Goal: Information Seeking & Learning: Learn about a topic

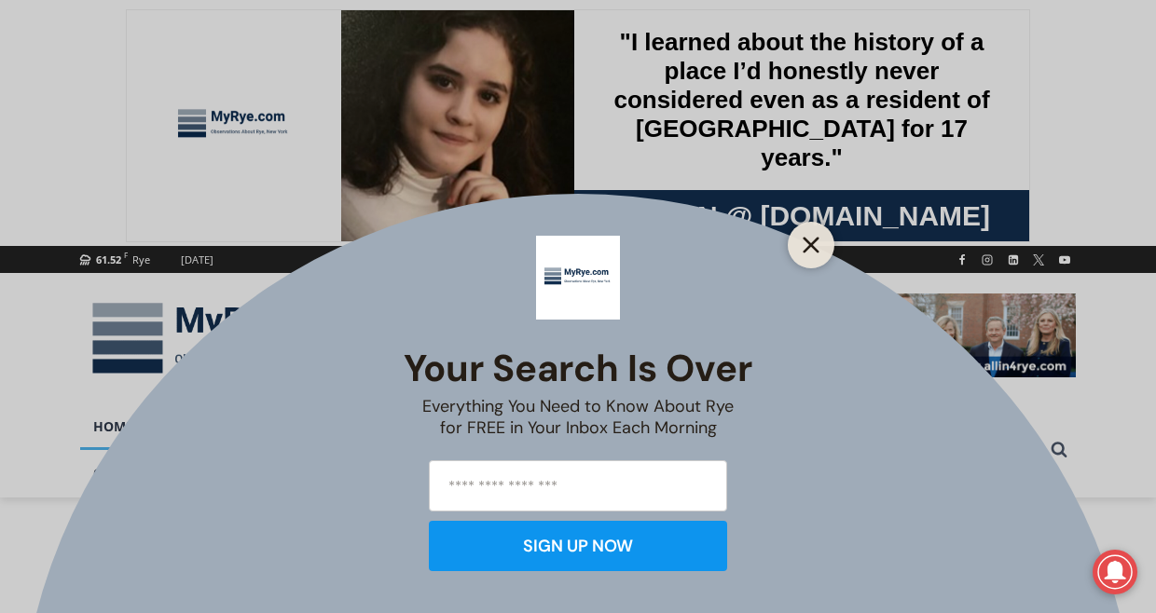
click at [807, 245] on icon "Close" at bounding box center [810, 245] width 17 height 17
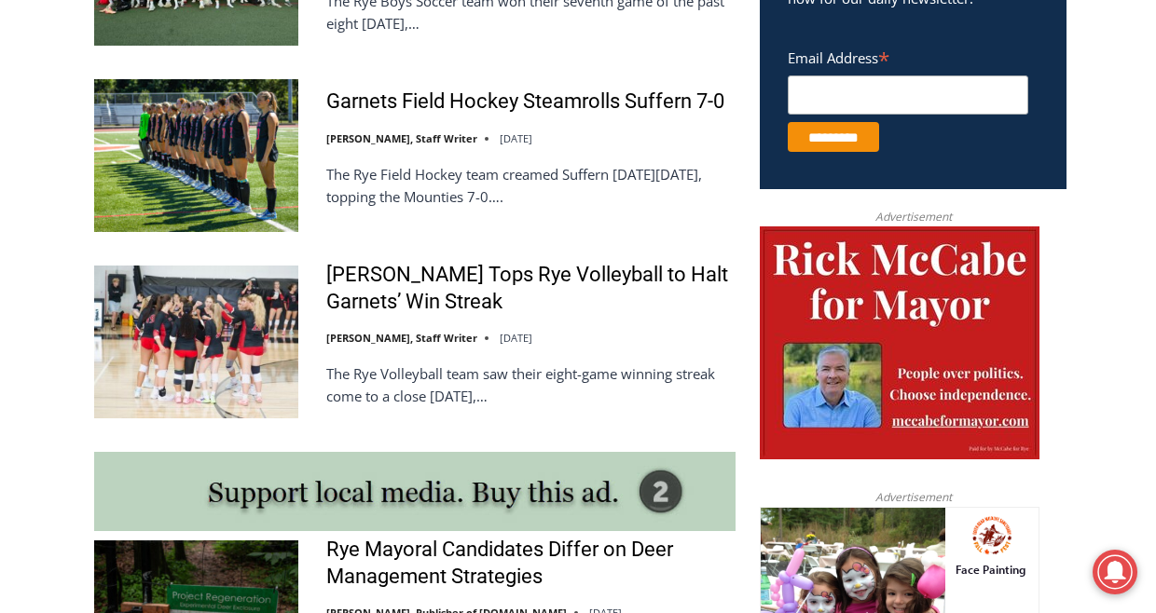
scroll to position [1212, 0]
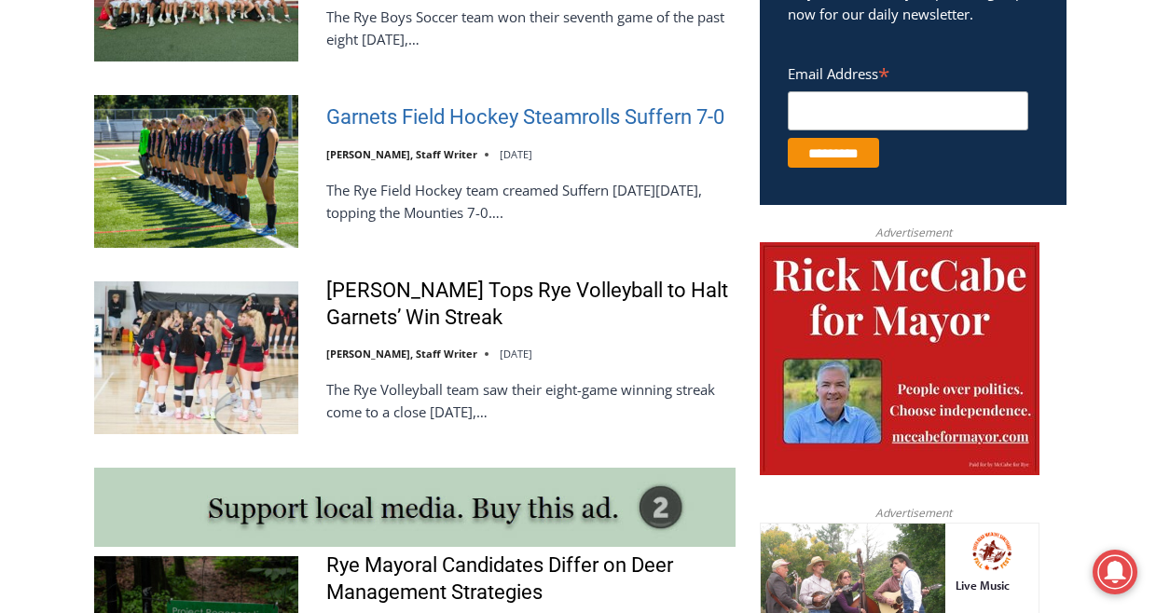
click at [475, 116] on link "Garnets Field Hockey Steamrolls Suffern 7-0" at bounding box center [525, 117] width 398 height 27
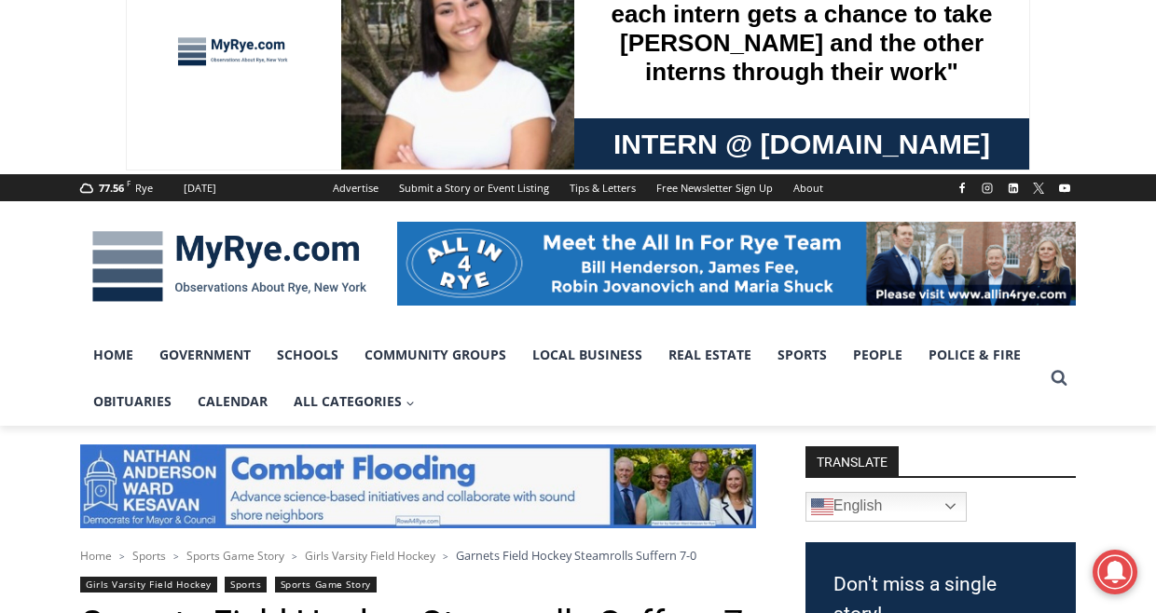
scroll to position [93, 0]
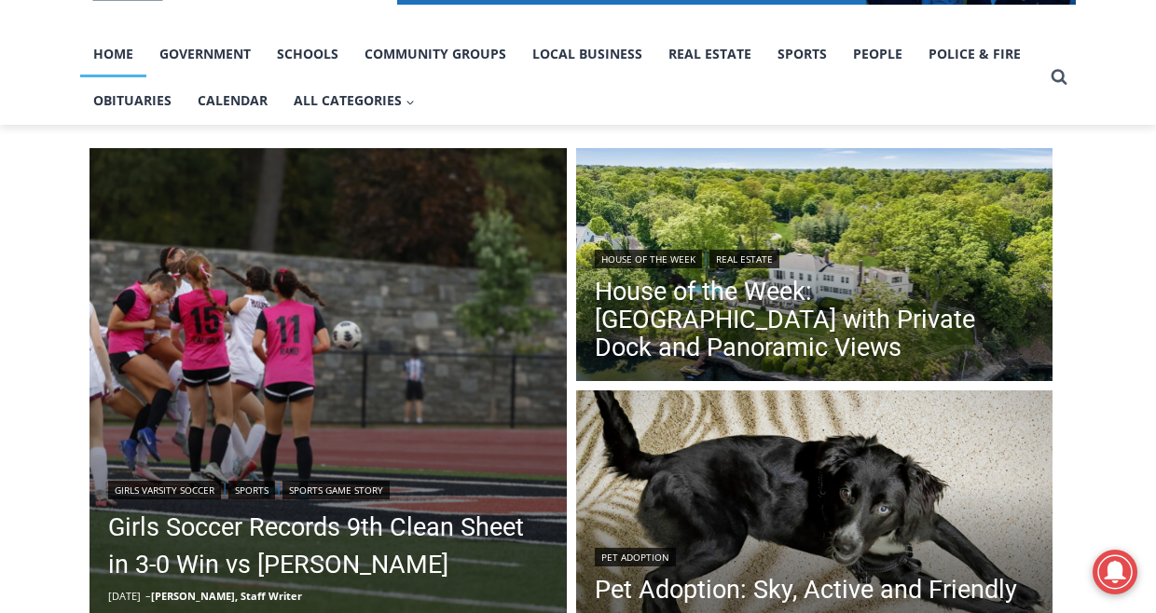
scroll to position [466, 0]
